Goal: Information Seeking & Learning: Learn about a topic

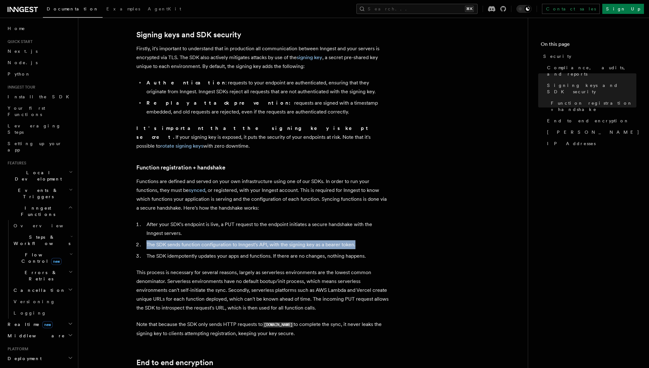
drag, startPoint x: 147, startPoint y: 236, endPoint x: 357, endPoint y: 233, distance: 209.7
click at [357, 240] on li "The SDK sends function configuration to Inngest's API, with the signing key as …" at bounding box center [267, 244] width 244 height 9
click at [180, 251] on li "The SDK idempotently updates your apps and functions. If there are no changes, …" at bounding box center [267, 255] width 244 height 9
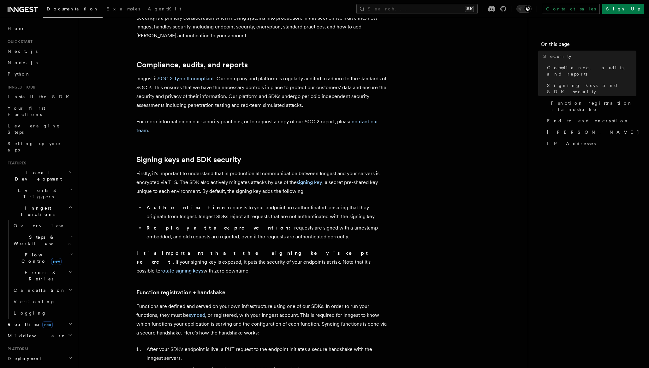
scroll to position [59, 0]
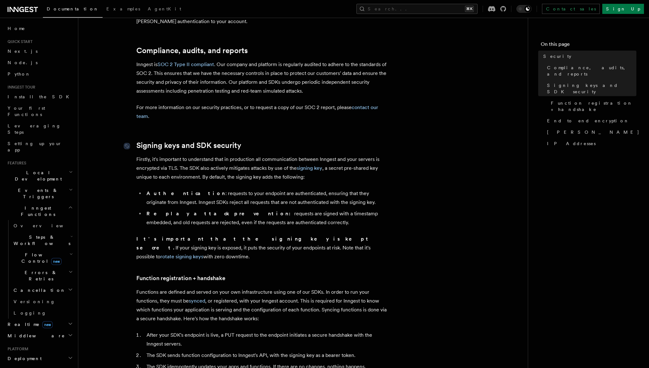
click at [147, 145] on link "Signing keys and SDK security" at bounding box center [188, 145] width 105 height 9
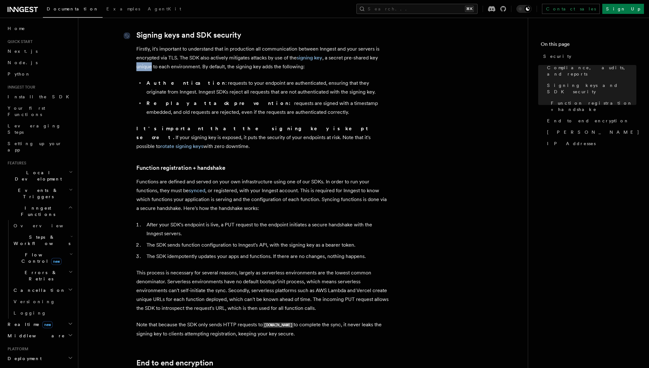
scroll to position [169, 0]
click at [196, 94] on li "Authentication : requests to your endpoint are authenticated, ensuring that the…" at bounding box center [267, 87] width 244 height 18
click at [307, 57] on link "signing key" at bounding box center [310, 57] width 26 height 6
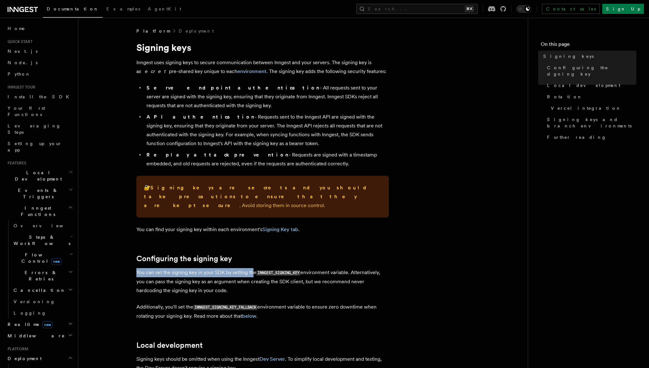
drag, startPoint x: 137, startPoint y: 263, endPoint x: 252, endPoint y: 264, distance: 114.9
click at [252, 268] on p "You can set the signing key in your SDK by setting the INNGEST_SIGNING_KEY envi…" at bounding box center [262, 281] width 253 height 27
click at [263, 270] on code "INNGEST_SIGNING_KEY" at bounding box center [278, 272] width 44 height 5
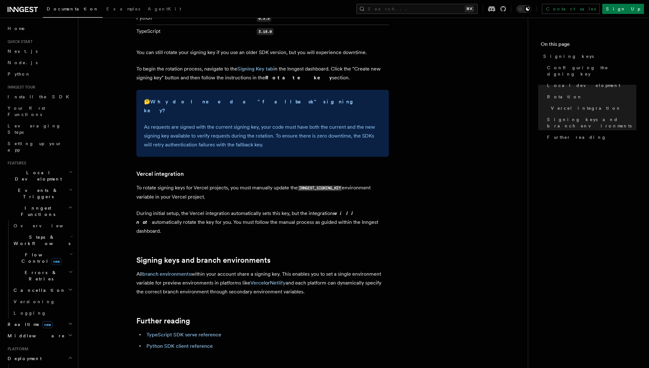
scroll to position [115, 0]
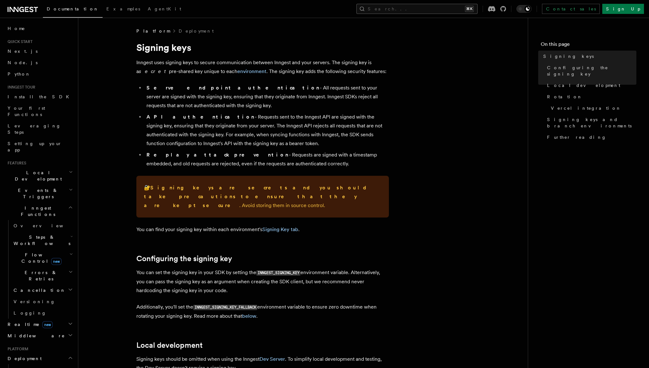
click at [432, 9] on button "Search... ⌘K" at bounding box center [416, 9] width 121 height 10
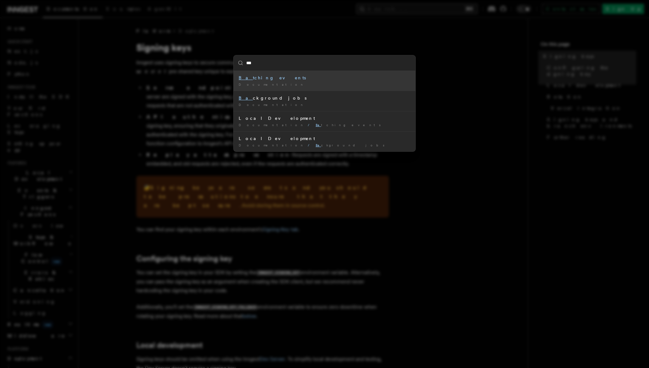
type input "****"
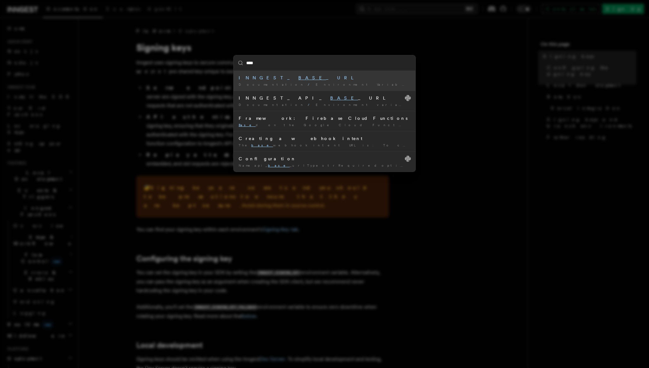
click at [298, 78] on mark "BASE" at bounding box center [312, 77] width 28 height 5
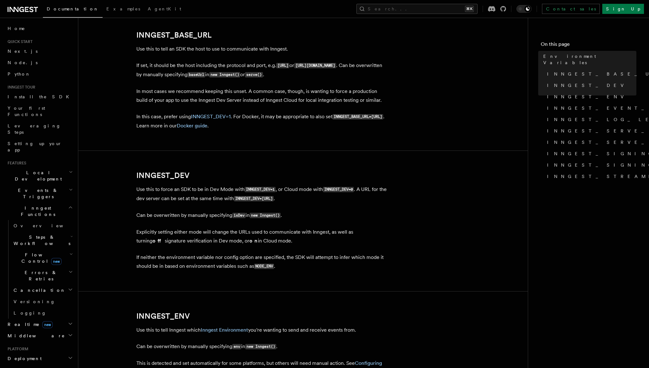
scroll to position [333, 0]
click at [420, 12] on button "Search... ⌘K" at bounding box center [416, 9] width 121 height 10
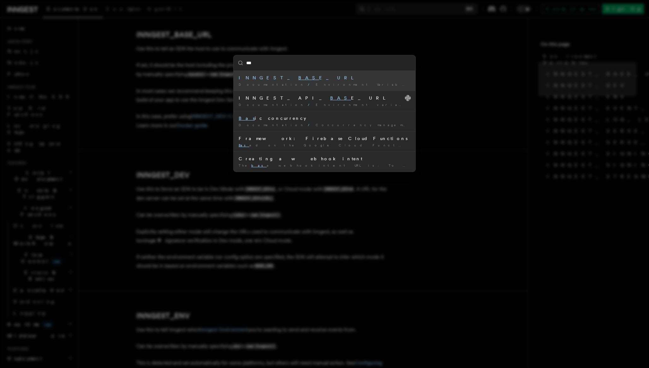
type input "****"
click at [298, 76] on mark "BASE" at bounding box center [312, 77] width 28 height 5
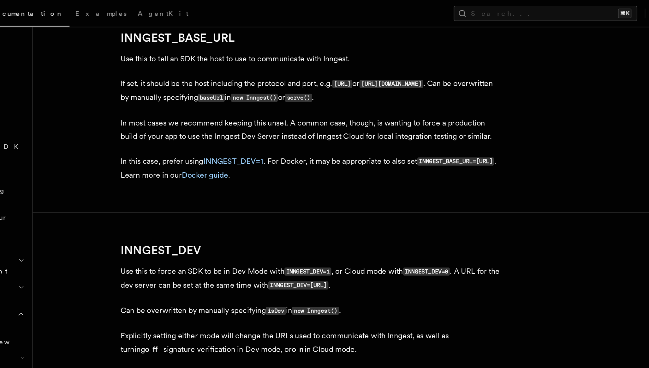
scroll to position [341, 0]
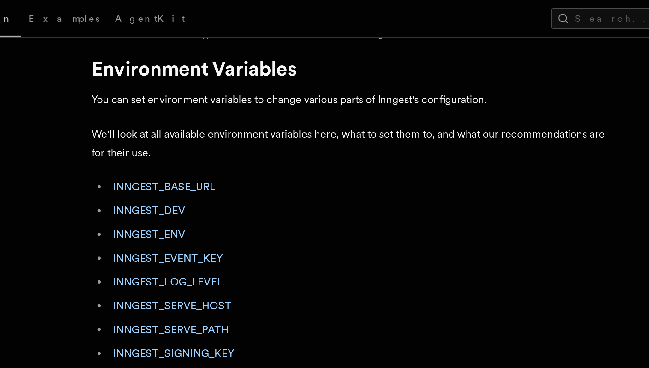
scroll to position [8, 0]
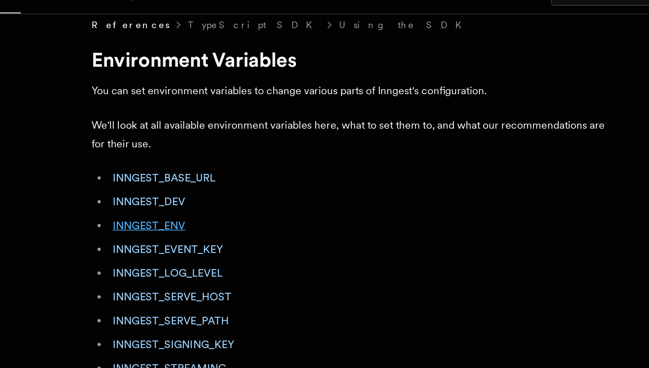
click at [173, 118] on link "INNGEST_ENV" at bounding box center [164, 119] width 35 height 6
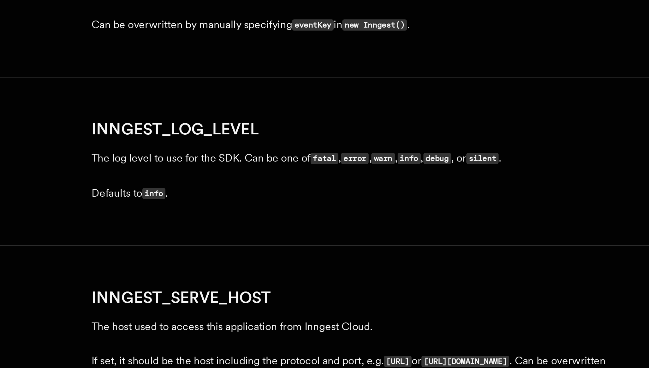
scroll to position [580, 0]
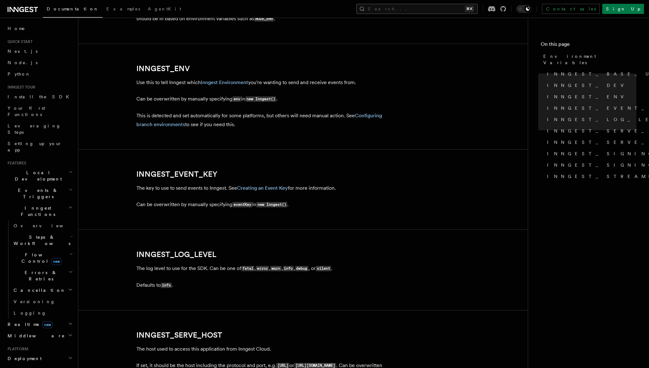
click at [426, 7] on button "Search... ⌘K" at bounding box center [416, 9] width 121 height 10
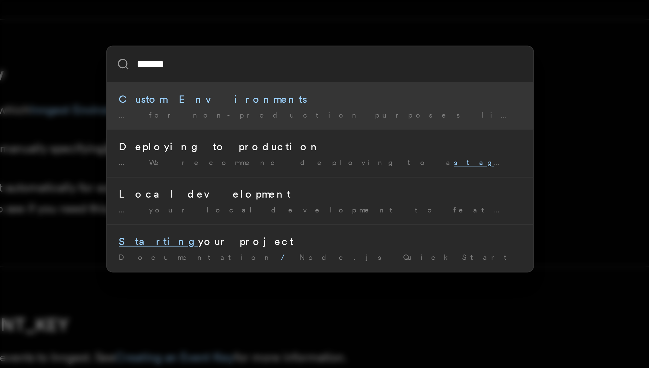
type input "*******"
click at [295, 50] on div "******* Custom Environments … for non-production purposes like staging , QA, or…" at bounding box center [324, 184] width 649 height 368
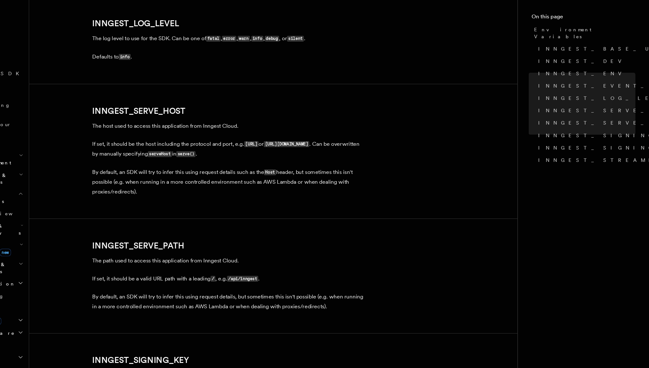
scroll to position [784, 0]
click at [150, 146] on p "The host used to access this application from Inngest Cloud." at bounding box center [262, 144] width 253 height 9
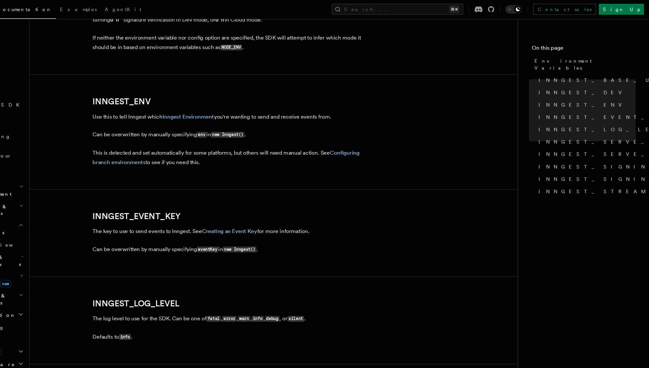
scroll to position [538, 0]
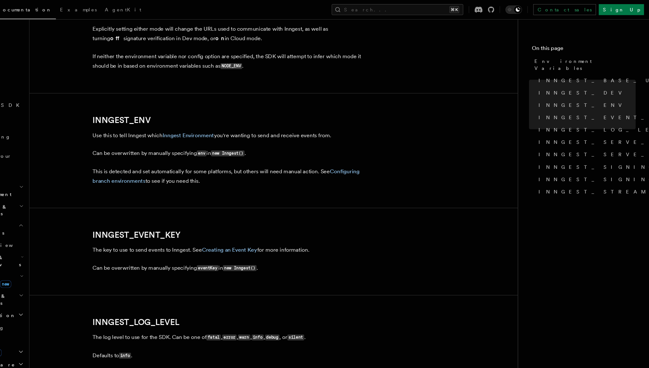
click at [212, 109] on h2 "INNGEST_ENV" at bounding box center [262, 110] width 253 height 9
click at [261, 110] on h2 "INNGEST_ENV" at bounding box center [262, 110] width 253 height 9
drag, startPoint x: 137, startPoint y: 125, endPoint x: 186, endPoint y: 126, distance: 49.6
click at [186, 126] on p "Use this to tell Inngest which Inngest Environment you're wanting to send and r…" at bounding box center [262, 124] width 253 height 9
click at [242, 105] on article "References TypeScript SDK Using the SDK Environment Variables You can set envir…" at bounding box center [302, 234] width 429 height 1489
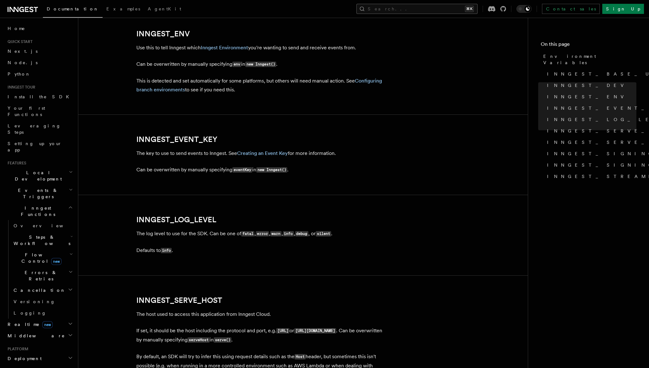
click at [423, 6] on button "Search... ⌘K" at bounding box center [416, 9] width 121 height 10
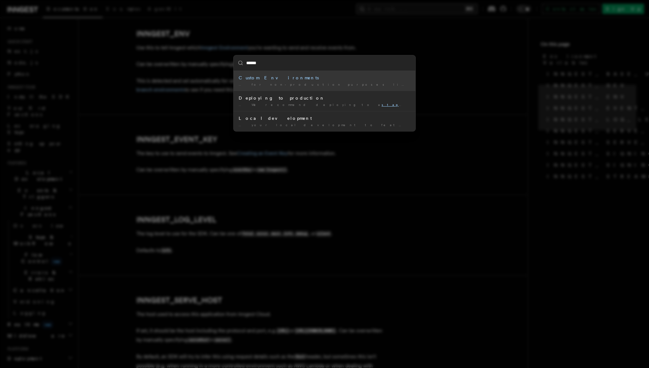
type input "*******"
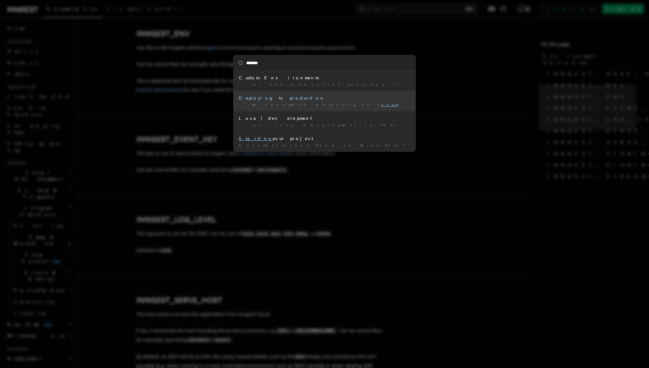
click at [252, 98] on div "Deploying to production" at bounding box center [325, 98] width 172 height 6
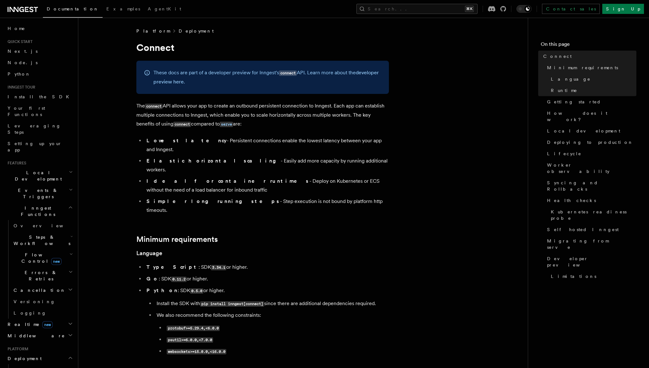
click at [179, 31] on link "Deployment" at bounding box center [196, 31] width 35 height 6
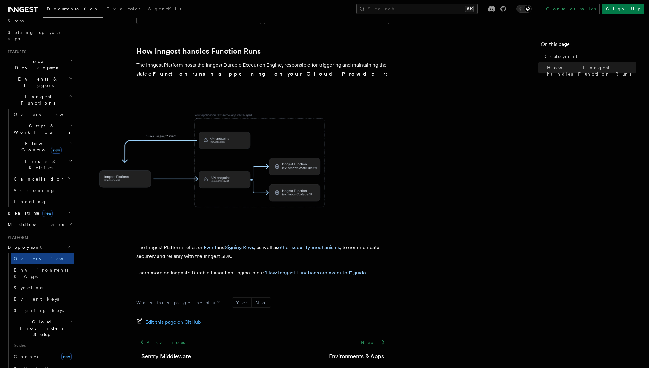
scroll to position [114, 0]
click at [31, 264] on span "Environments & Apps" at bounding box center [44, 270] width 61 height 13
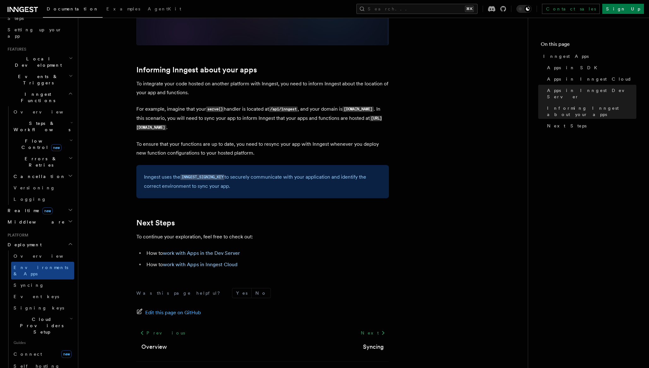
scroll to position [913, 0]
click at [189, 262] on link "work with Apps in Inngest Cloud" at bounding box center [200, 263] width 75 height 6
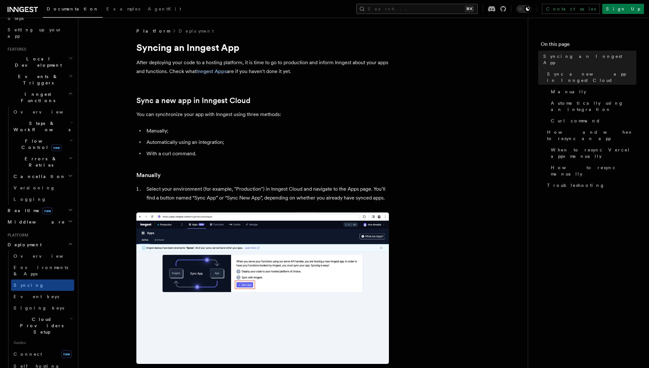
click at [445, 6] on button "Search... ⌘K" at bounding box center [416, 9] width 121 height 10
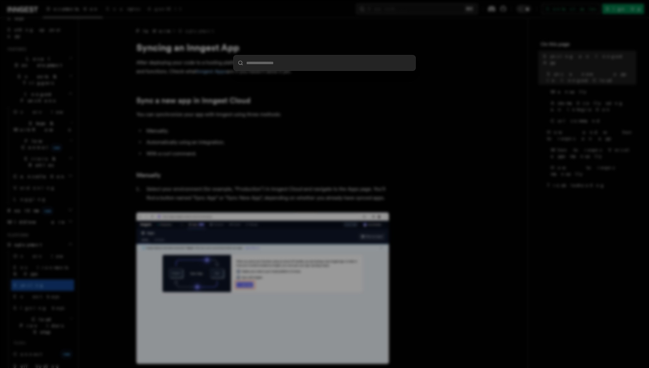
type input "**********"
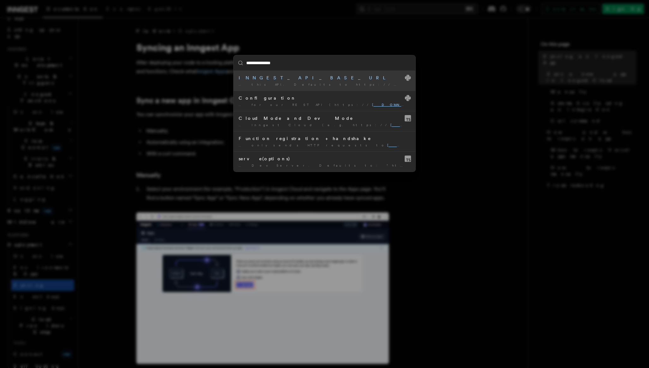
click at [253, 78] on div "INNGEST_API_BASE_URL" at bounding box center [325, 78] width 172 height 6
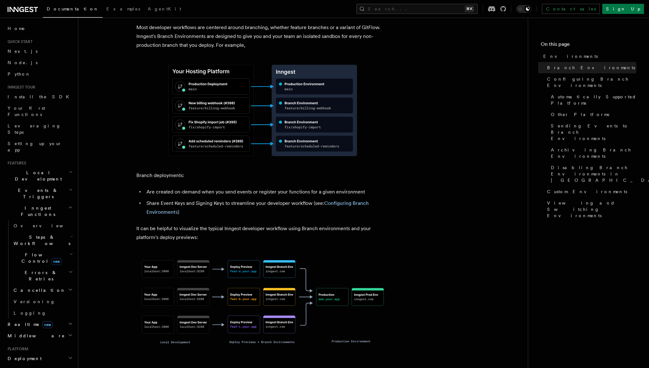
scroll to position [284, 0]
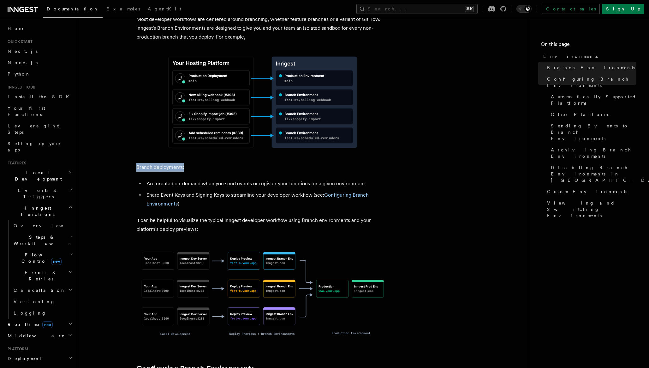
drag, startPoint x: 137, startPoint y: 141, endPoint x: 201, endPoint y: 142, distance: 64.4
click at [201, 163] on p "Branch deployments:" at bounding box center [262, 167] width 253 height 9
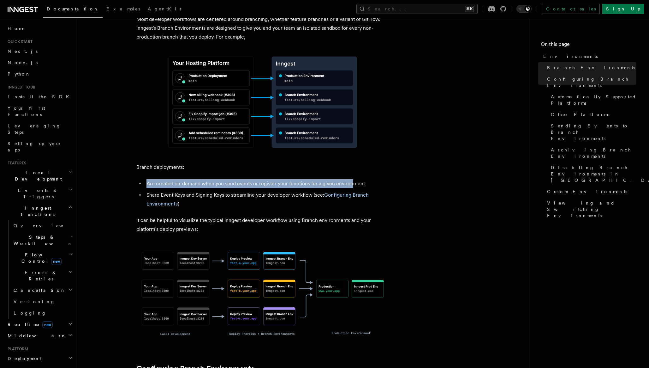
drag, startPoint x: 147, startPoint y: 158, endPoint x: 350, endPoint y: 159, distance: 203.0
click at [350, 179] on li "Are created on-demand when you send events or register your functions for a giv…" at bounding box center [267, 183] width 244 height 9
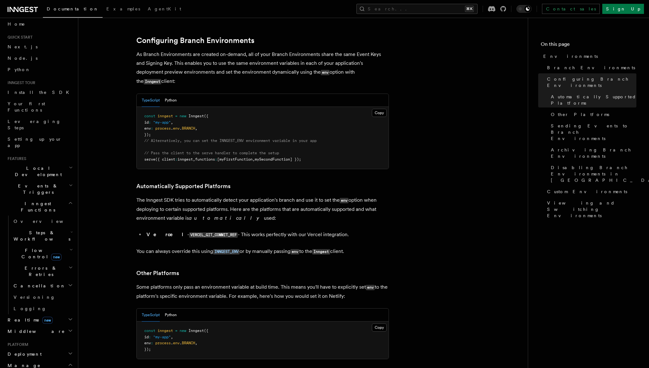
scroll to position [616, 0]
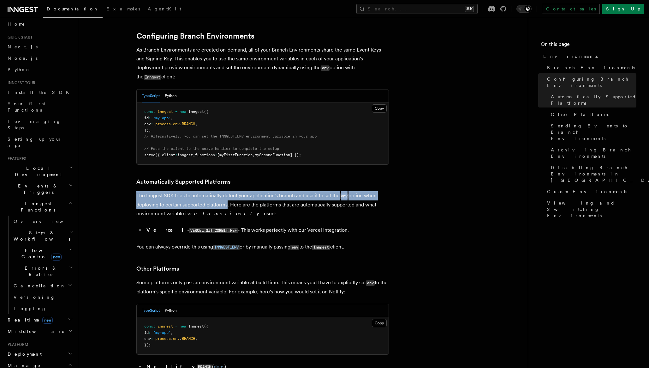
drag, startPoint x: 137, startPoint y: 159, endPoint x: 226, endPoint y: 169, distance: 89.3
click at [226, 191] on p "The Inngest SDK tries to automatically detect your application's branch and use…" at bounding box center [262, 204] width 253 height 27
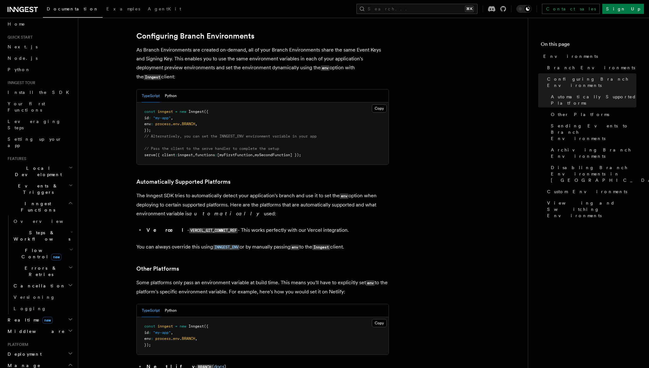
click at [128, 207] on article "Platform Manage Environments Inngest accounts all have multiple environments th…" at bounding box center [302, 309] width 429 height 1794
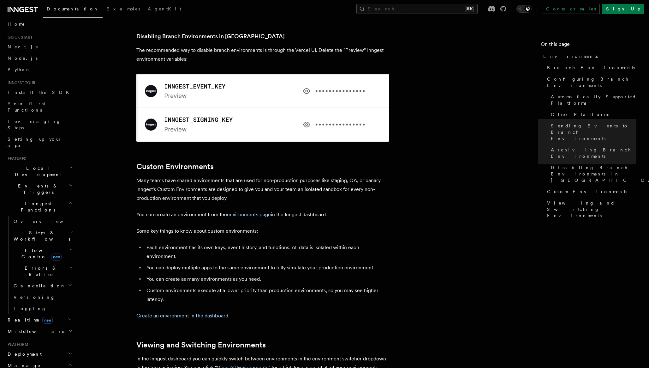
scroll to position [1173, 0]
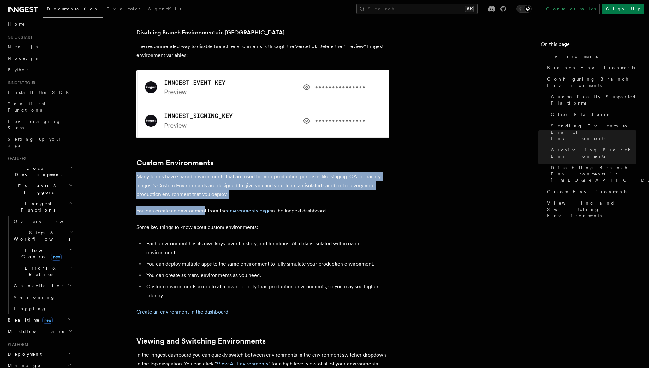
drag, startPoint x: 137, startPoint y: 143, endPoint x: 204, endPoint y: 178, distance: 76.0
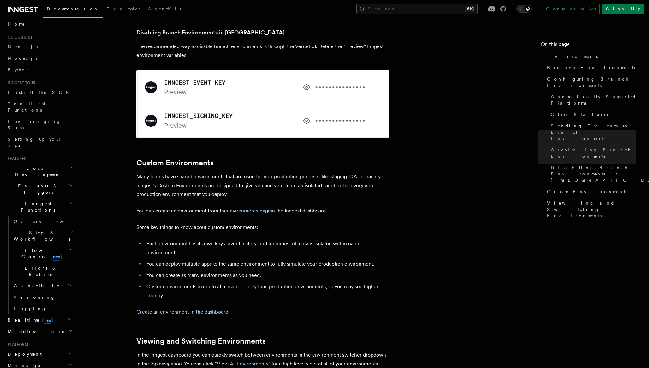
click at [298, 206] on p "You can create an environment from the environments page in the Inngest dashboa…" at bounding box center [262, 210] width 253 height 9
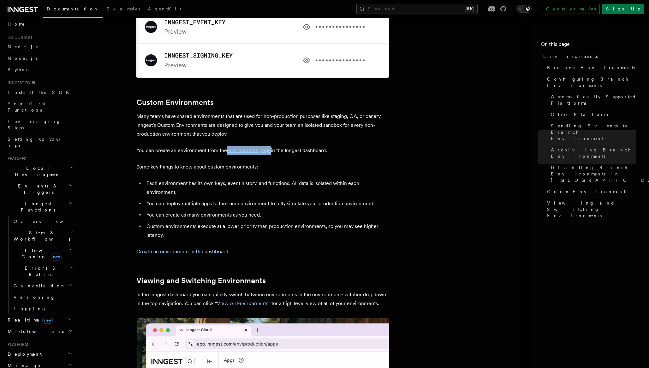
scroll to position [1236, 0]
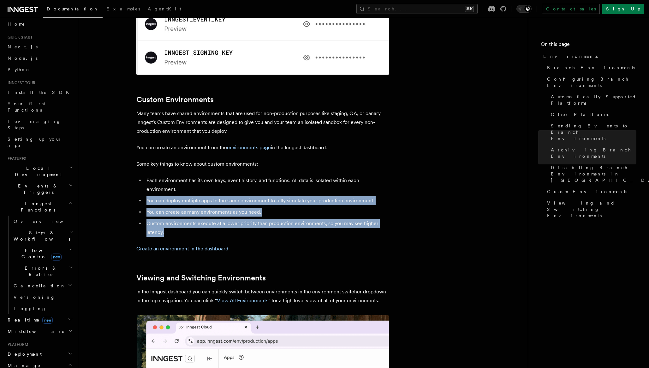
drag, startPoint x: 147, startPoint y: 158, endPoint x: 260, endPoint y: 190, distance: 117.8
click at [260, 190] on ul "Each environment has its own keys, event history, and functions. All data is is…" at bounding box center [262, 206] width 253 height 61
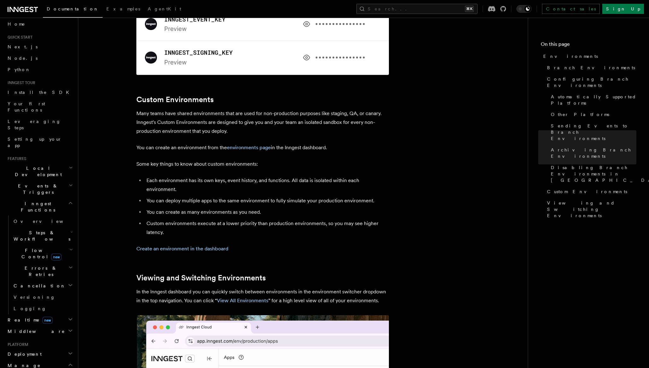
click at [304, 207] on li "You can create as many environments as you need." at bounding box center [267, 211] width 244 height 9
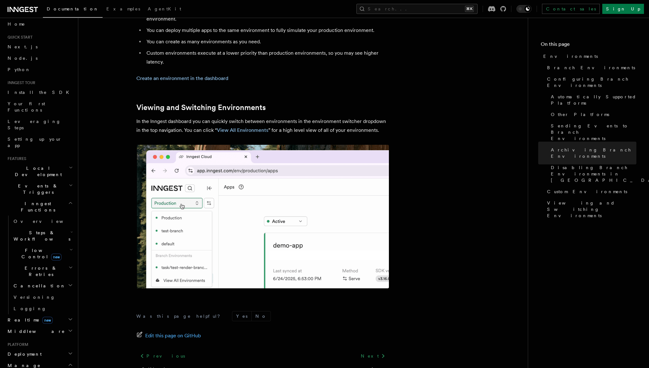
scroll to position [1412, 0]
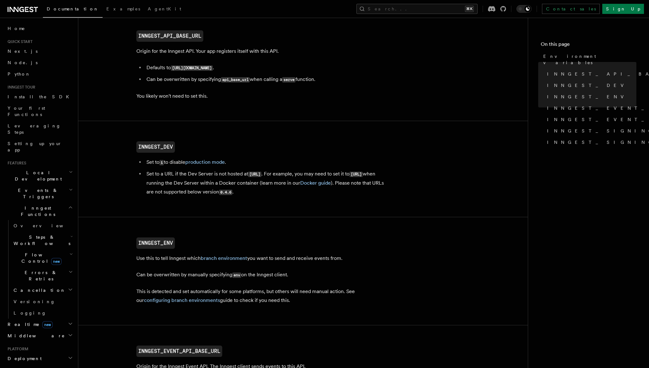
click at [335, 97] on p "You likely won't need to set this." at bounding box center [262, 96] width 253 height 9
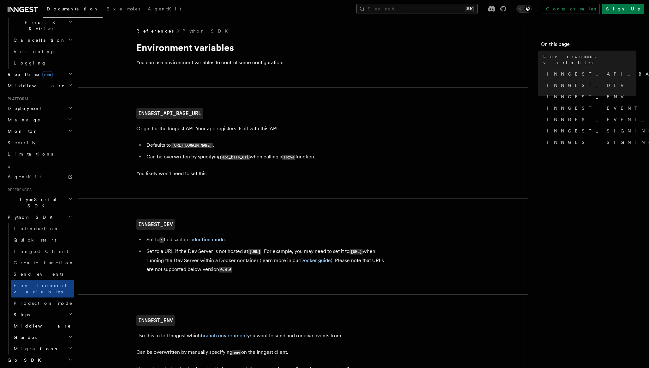
scroll to position [263, 0]
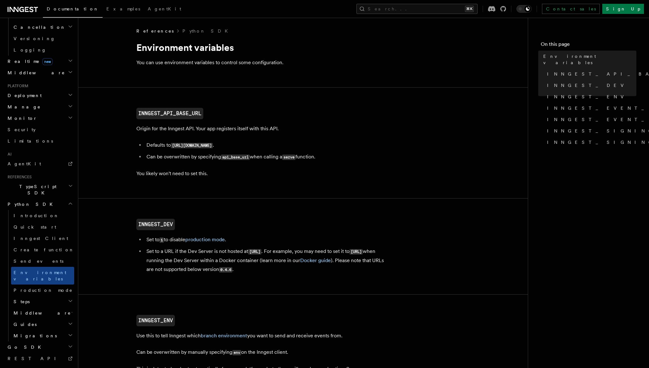
click at [71, 183] on icon "button" at bounding box center [70, 185] width 5 height 5
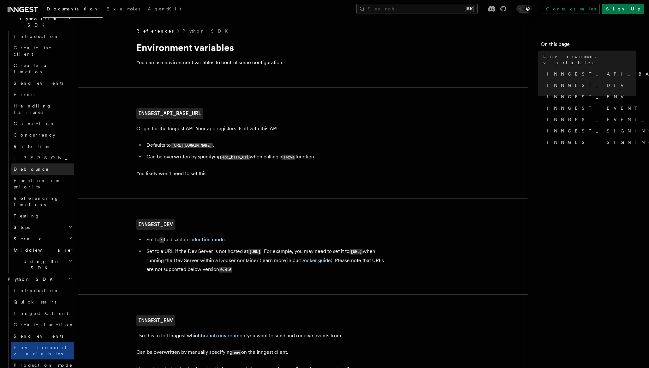
scroll to position [435, 0]
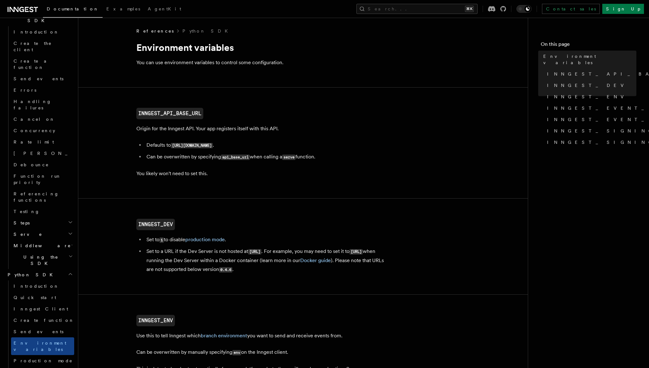
click at [71, 273] on icon "button" at bounding box center [70, 274] width 3 height 2
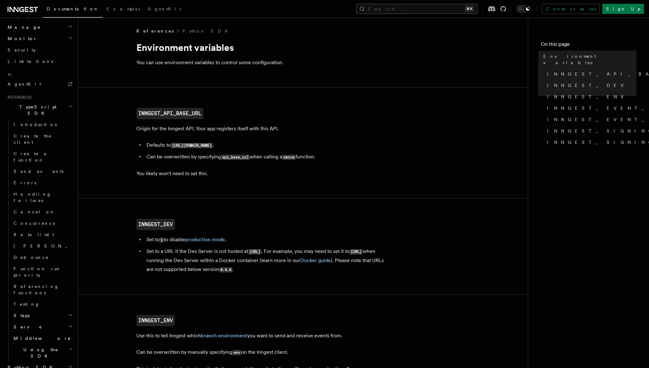
click at [419, 9] on button "Search... ⌘K" at bounding box center [416, 9] width 121 height 10
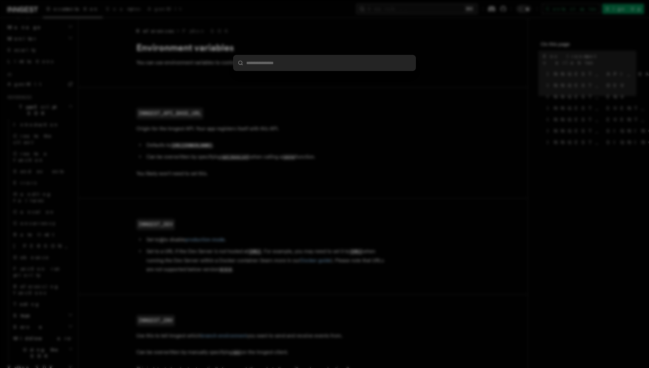
type input "**********"
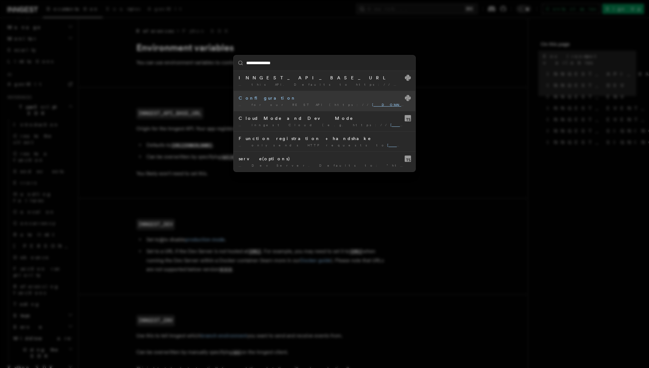
click at [256, 98] on div "Configuration" at bounding box center [325, 98] width 172 height 6
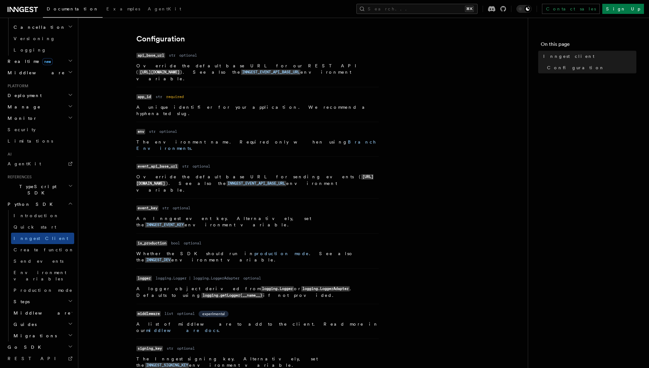
scroll to position [129, 0]
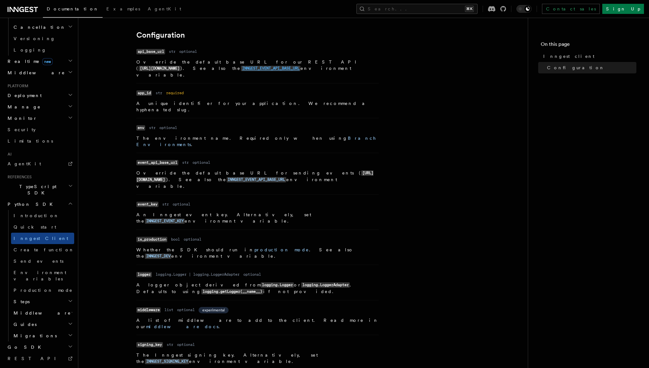
click at [301, 66] on code "INNGEST_EVENT_API_BASE_URL" at bounding box center [271, 68] width 60 height 5
click at [70, 201] on icon "button" at bounding box center [70, 203] width 5 height 5
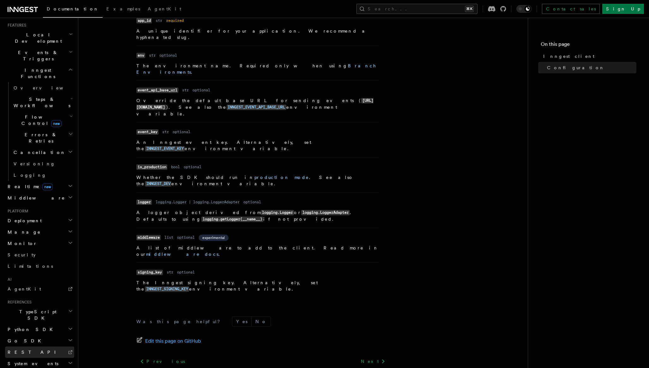
scroll to position [205, 0]
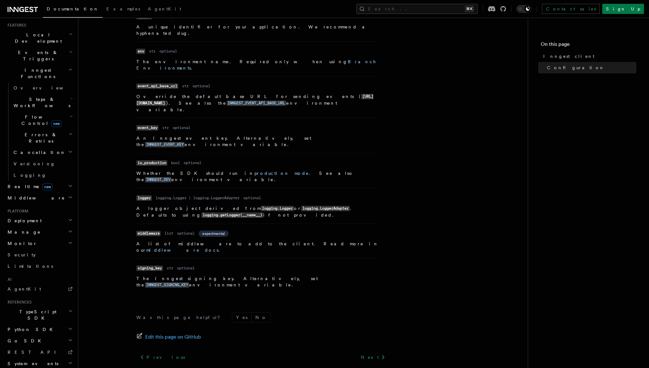
click at [71, 183] on icon "button" at bounding box center [70, 185] width 5 height 5
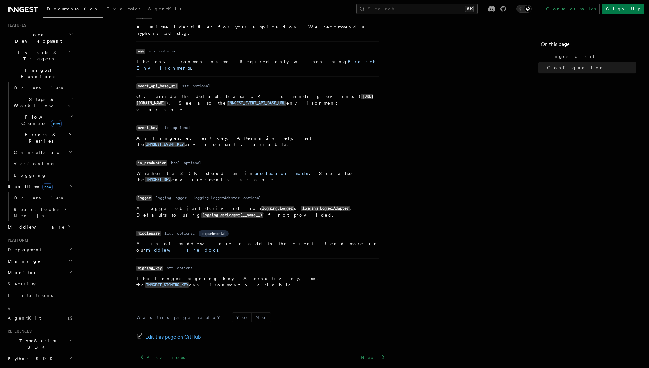
click at [71, 183] on icon "button" at bounding box center [70, 185] width 5 height 5
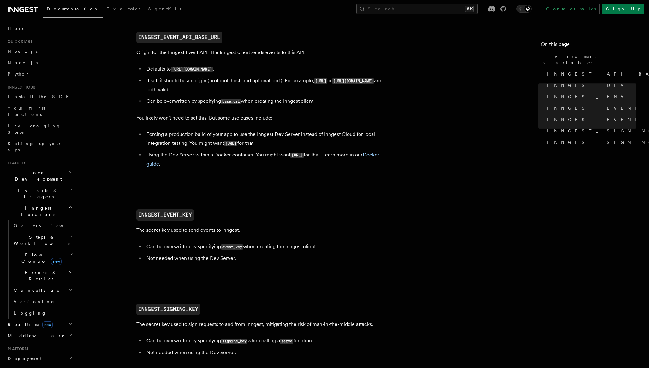
scroll to position [393, 0]
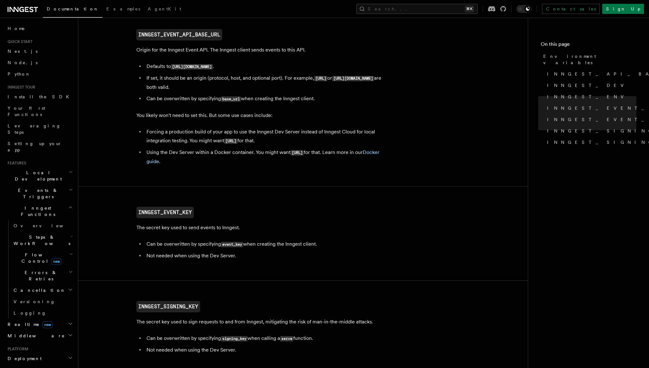
click at [70, 205] on icon "button" at bounding box center [70, 207] width 5 height 5
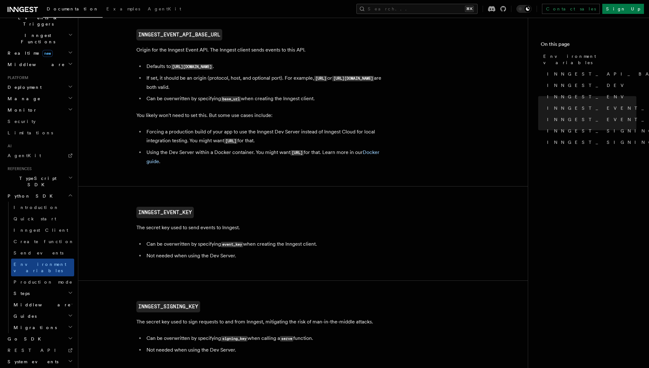
scroll to position [177, 0]
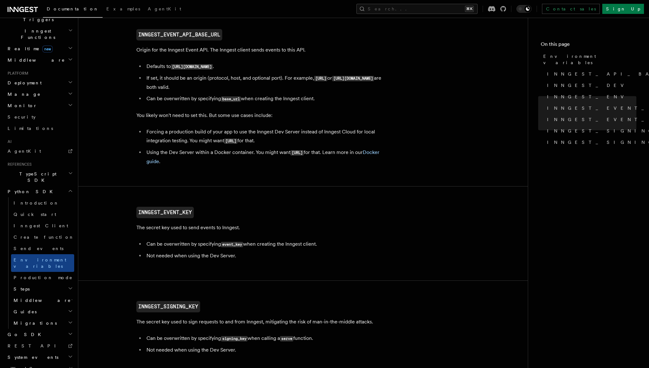
click at [70, 188] on icon "button" at bounding box center [70, 190] width 5 height 5
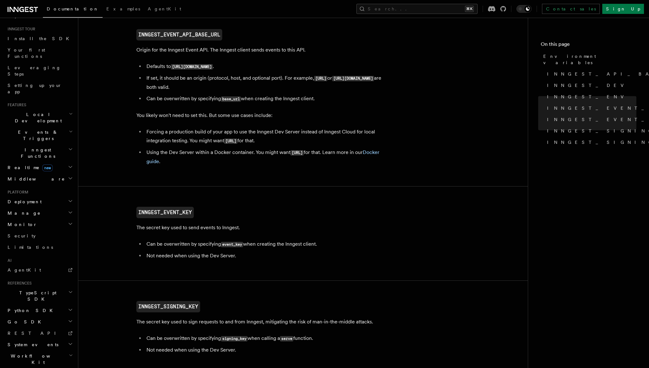
click at [71, 289] on icon "button" at bounding box center [70, 291] width 5 height 5
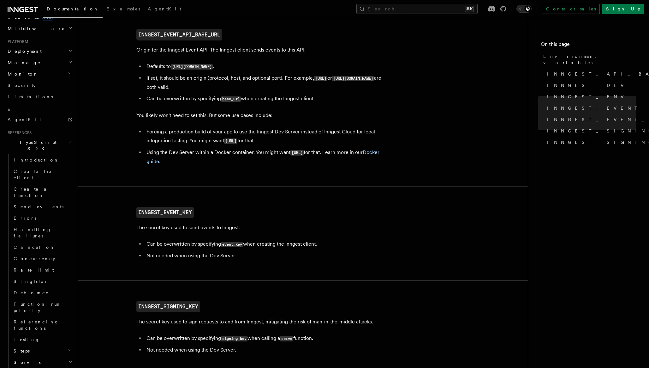
scroll to position [263, 0]
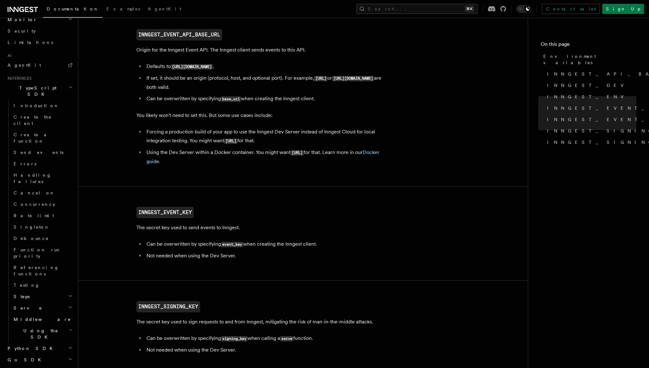
click at [69, 327] on icon "button" at bounding box center [71, 329] width 4 height 5
click at [34, 345] on span "Environment variables" at bounding box center [46, 350] width 53 height 11
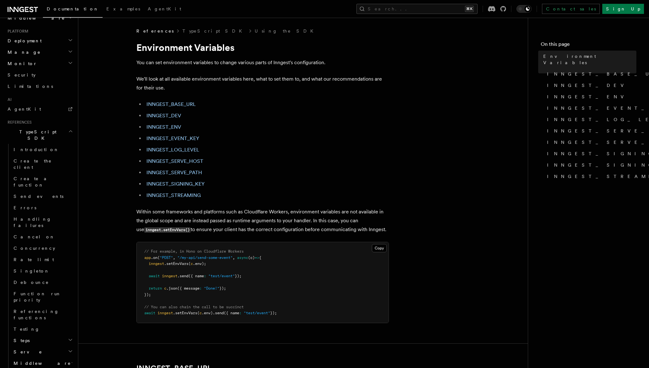
scroll to position [388, 0]
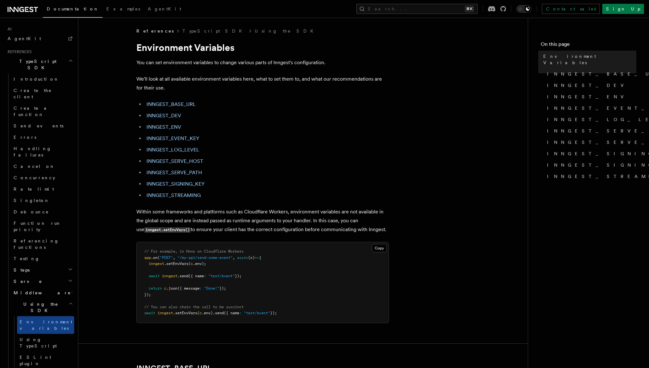
click at [183, 100] on li "INNGEST_BASE_URL" at bounding box center [267, 104] width 244 height 9
click at [182, 103] on link "INNGEST_BASE_URL" at bounding box center [171, 104] width 49 height 6
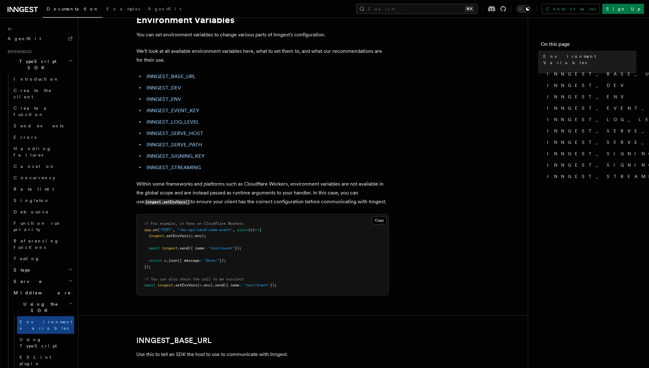
scroll to position [27, 0]
click at [176, 134] on link "INNGEST_SERVE_HOST" at bounding box center [175, 134] width 57 height 6
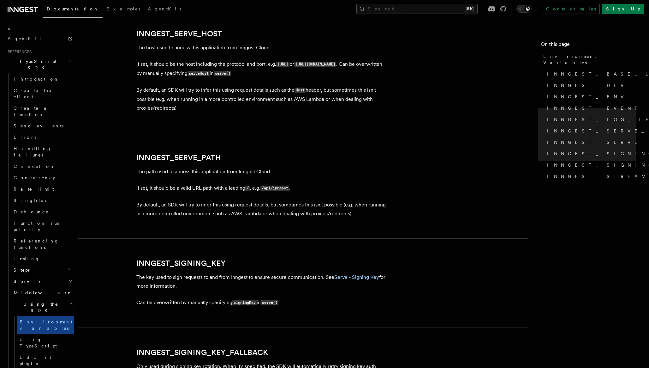
scroll to position [882, 0]
